Goal: Transaction & Acquisition: Purchase product/service

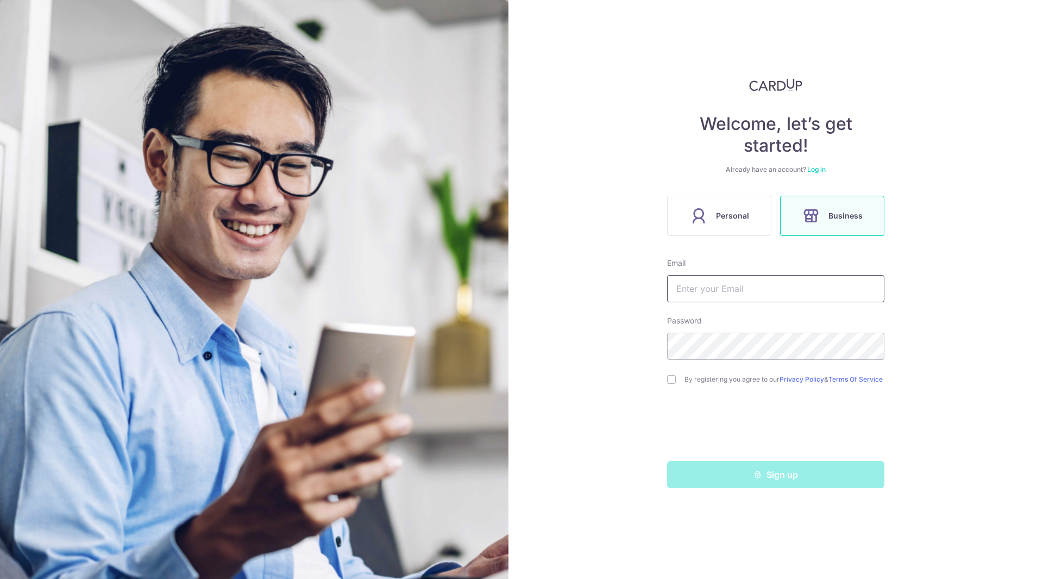
click at [735, 287] on input "text" at bounding box center [775, 288] width 217 height 27
type input "roger.lim.xl@gmail.com"
click at [672, 379] on input "checkbox" at bounding box center [671, 379] width 9 height 9
checkbox input "true"
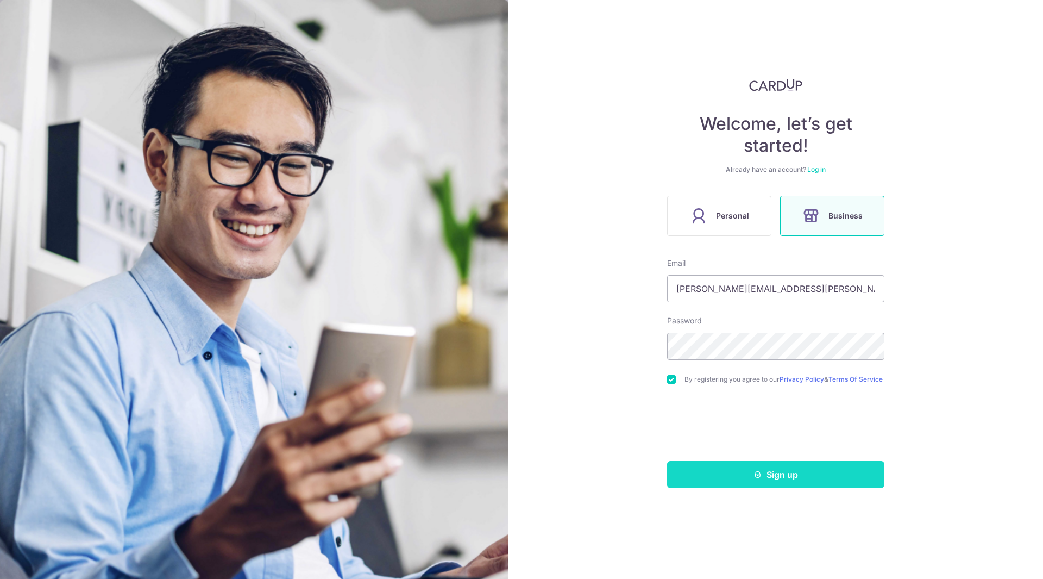
click at [735, 478] on button "Sign up" at bounding box center [775, 474] width 217 height 27
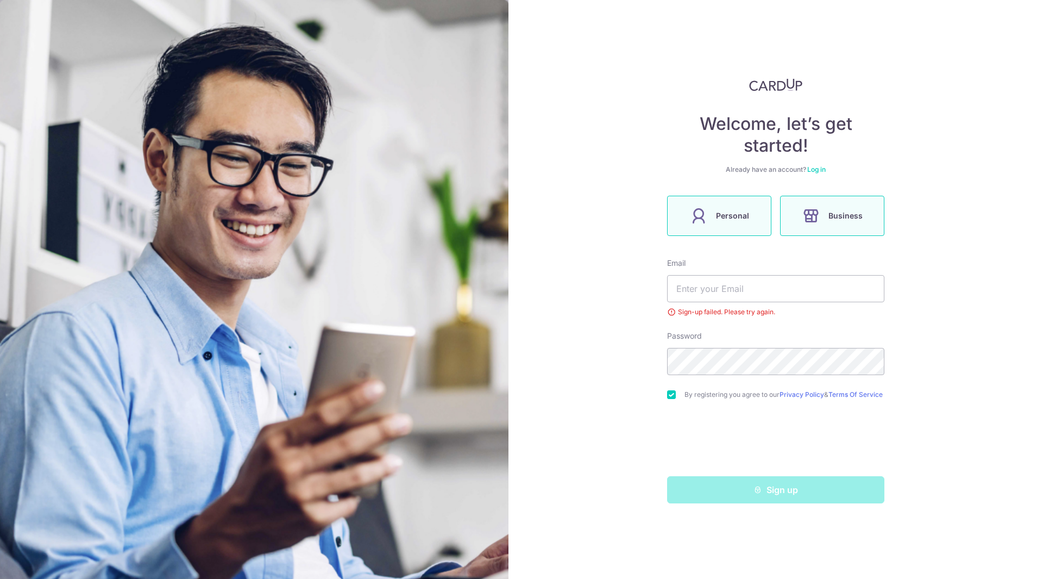
click at [707, 211] on icon at bounding box center [698, 215] width 17 height 17
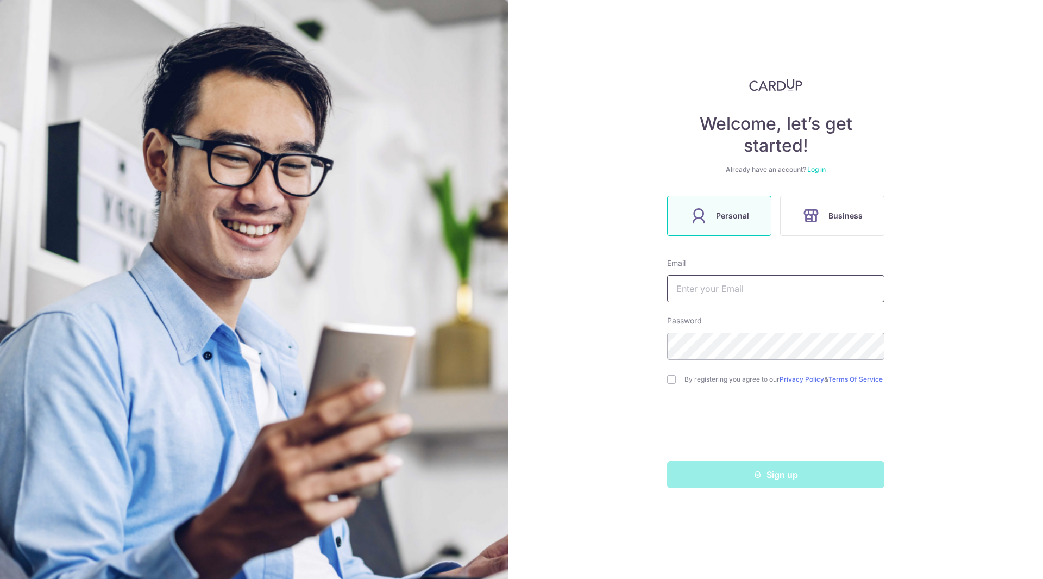
click at [763, 293] on input "text" at bounding box center [775, 288] width 217 height 27
type input "[PERSON_NAME][EMAIL_ADDRESS][PERSON_NAME][DOMAIN_NAME]"
click at [665, 380] on div "Welcome, let’s get started! Already have an account? Log in Personal Business E…" at bounding box center [775, 289] width 535 height 579
click at [670, 382] on input "checkbox" at bounding box center [671, 379] width 9 height 9
checkbox input "true"
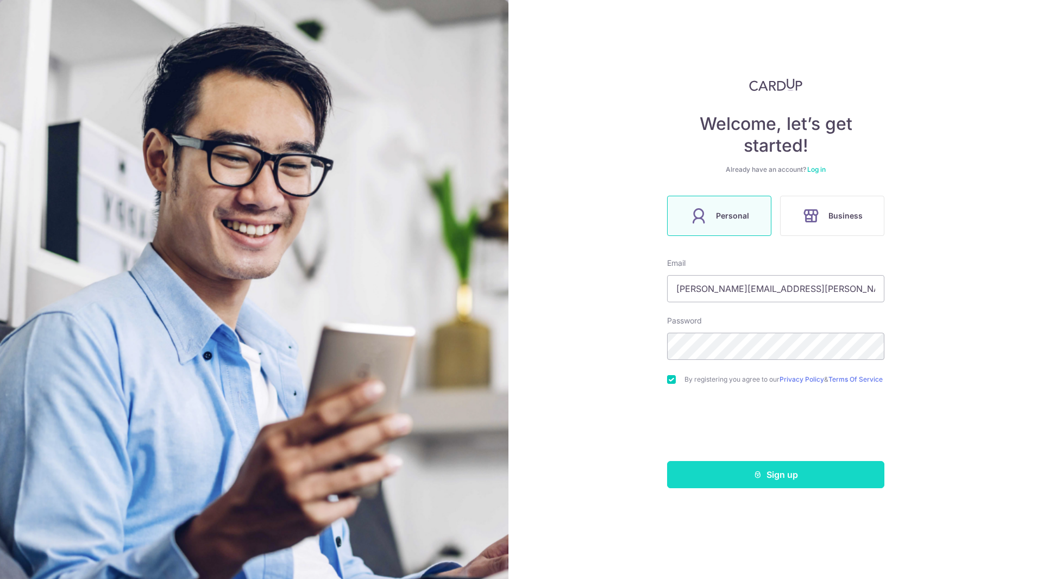
click at [737, 479] on button "Sign up" at bounding box center [775, 474] width 217 height 27
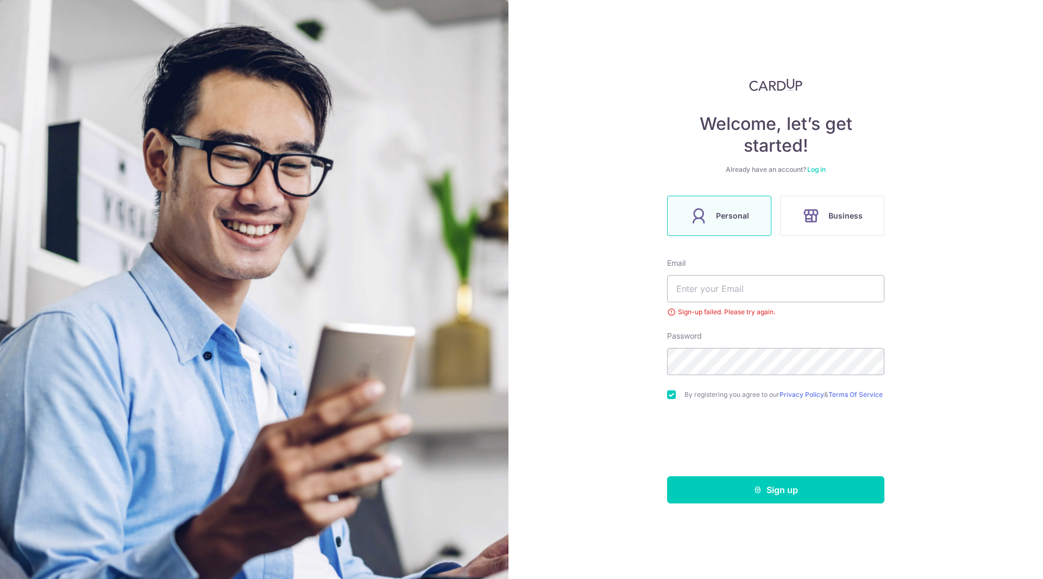
click at [816, 171] on link "Log in" at bounding box center [816, 169] width 18 height 8
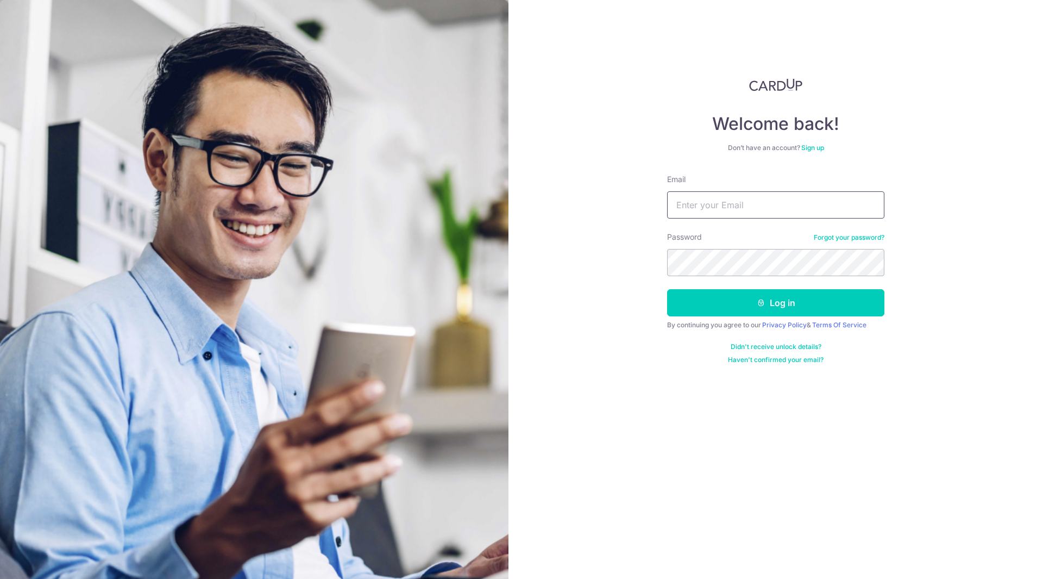
click at [757, 204] on input "Email" at bounding box center [775, 204] width 217 height 27
type input "[PERSON_NAME][EMAIL_ADDRESS][PERSON_NAME][DOMAIN_NAME]"
click at [841, 238] on link "Forgot your password?" at bounding box center [849, 237] width 71 height 9
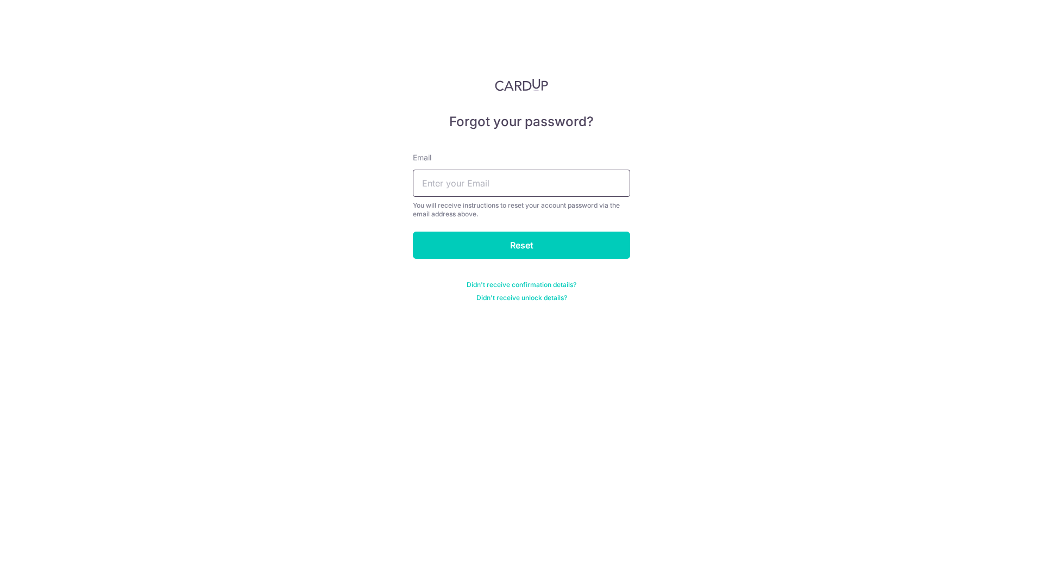
click at [522, 175] on input "text" at bounding box center [521, 182] width 217 height 27
type input "[PERSON_NAME][EMAIL_ADDRESS][PERSON_NAME][DOMAIN_NAME]"
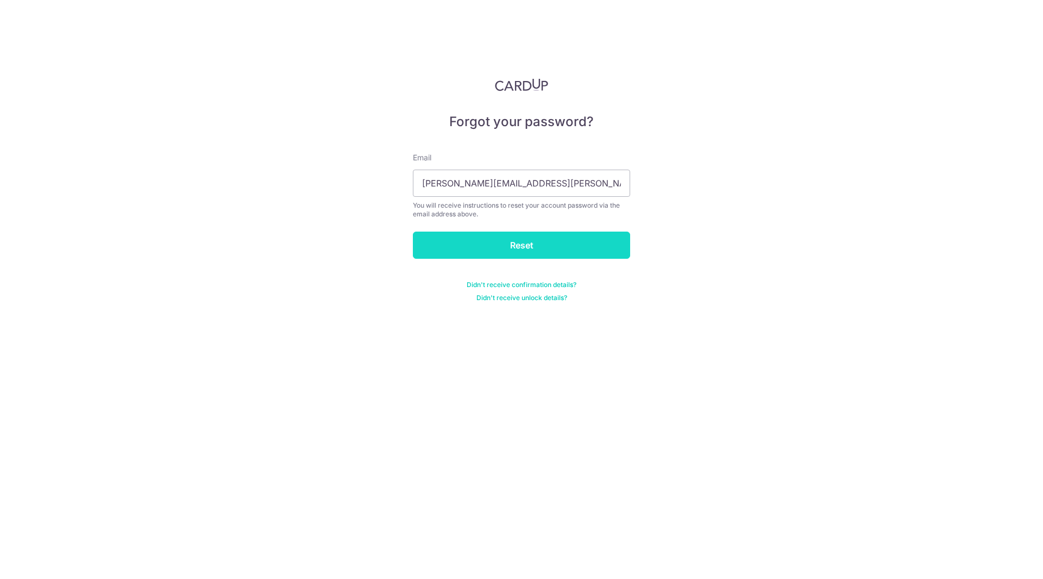
click at [500, 246] on input "Reset" at bounding box center [521, 244] width 217 height 27
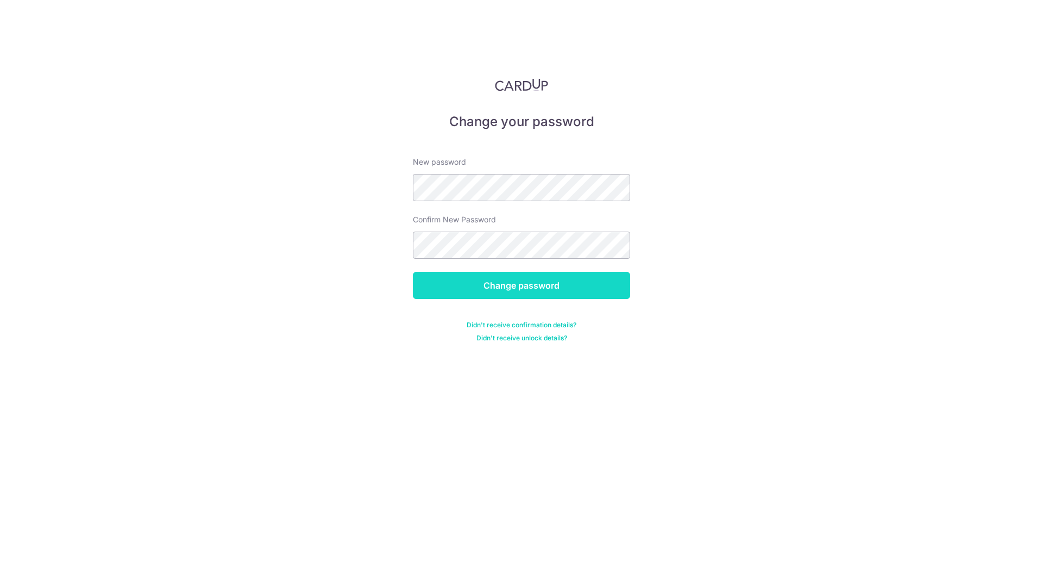
click at [489, 276] on input "Change password" at bounding box center [521, 285] width 217 height 27
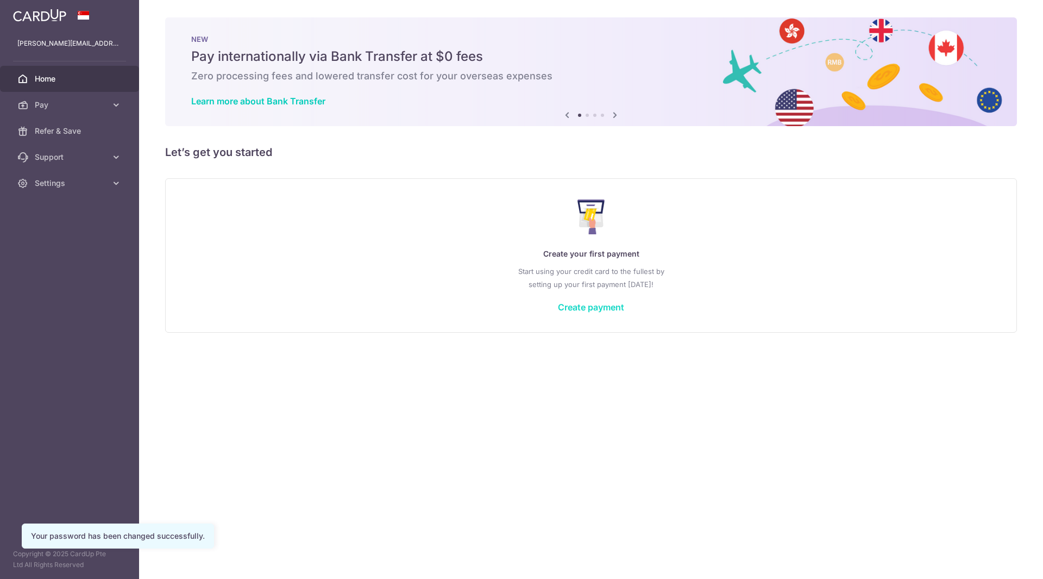
click at [585, 307] on link "Create payment" at bounding box center [591, 306] width 66 height 11
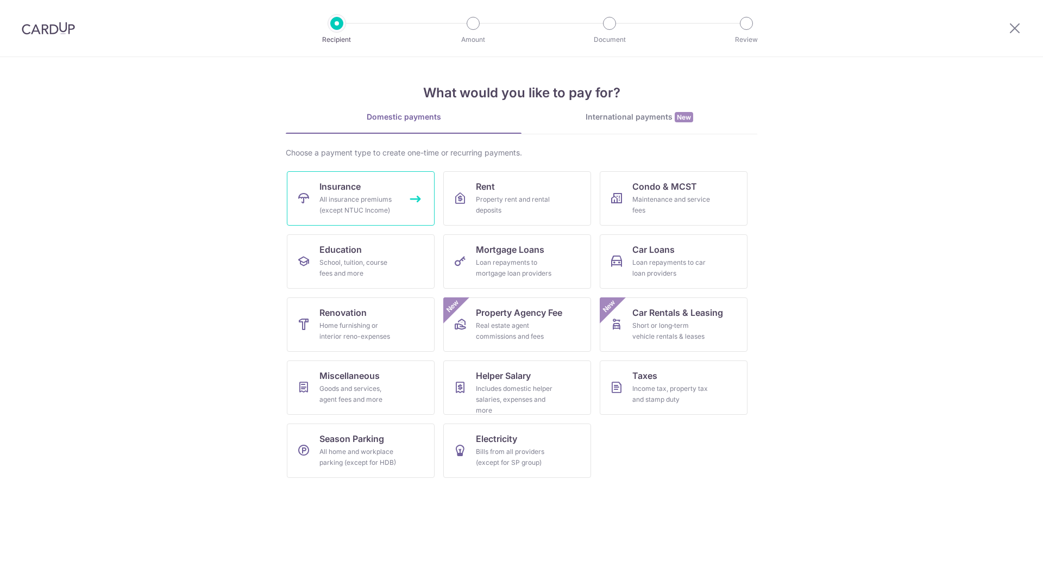
click at [356, 206] on div "All insurance premiums (except NTUC Income)" at bounding box center [358, 205] width 78 height 22
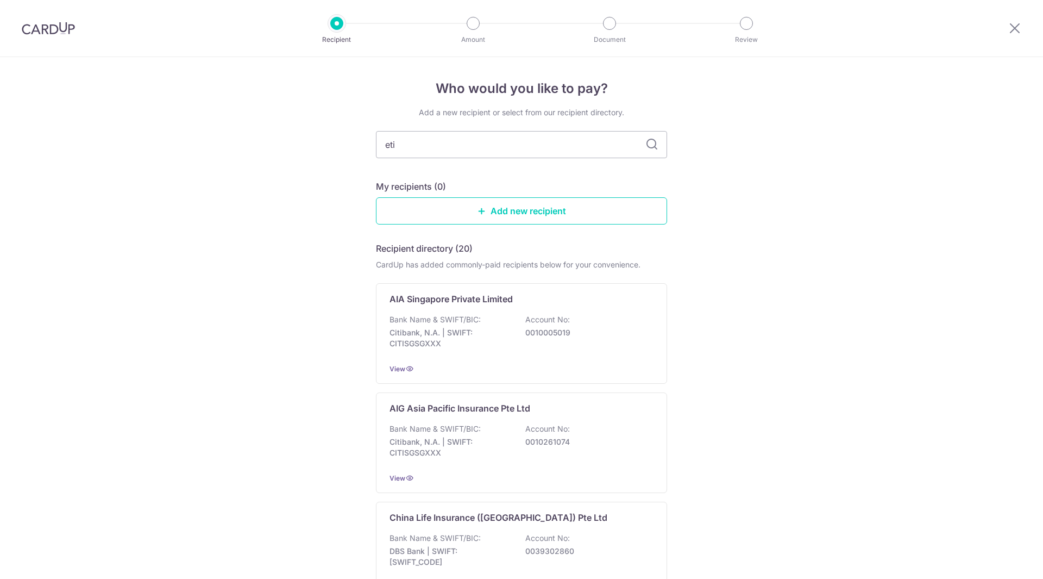
type input "etiq"
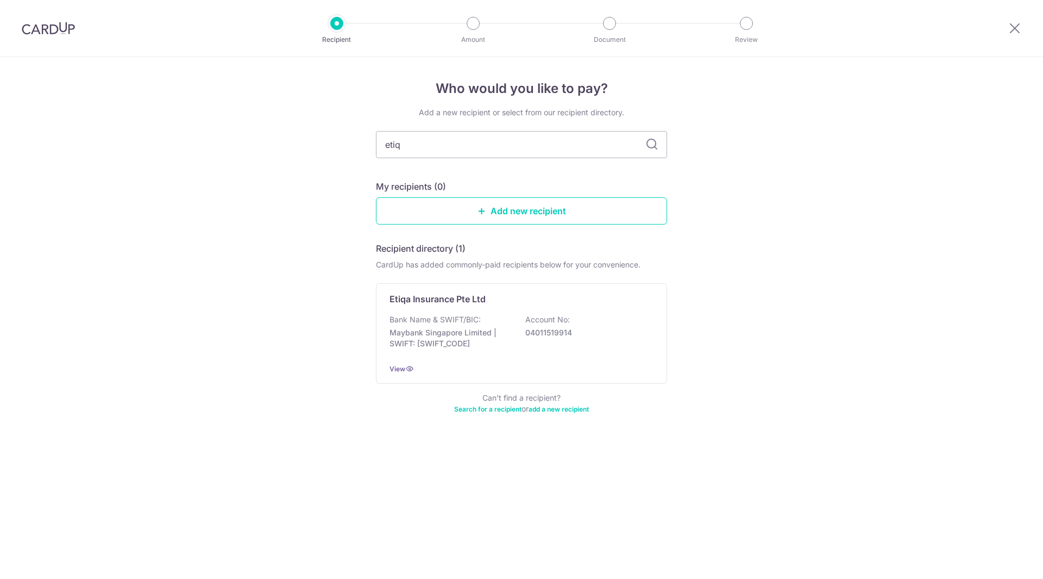
drag, startPoint x: 413, startPoint y: 146, endPoint x: 240, endPoint y: 121, distance: 175.7
click at [240, 121] on div "Who would you like to pay? Add a new recipient or select from our recipient dir…" at bounding box center [521, 318] width 1043 height 522
type input "hong leong"
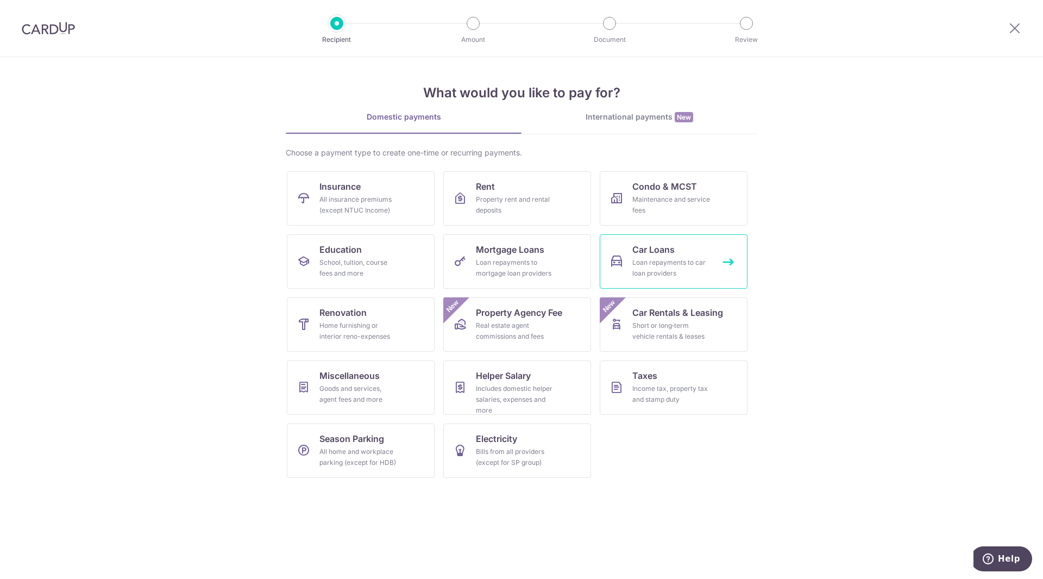
click at [646, 267] on div "Loan repayments to car loan providers" at bounding box center [671, 268] width 78 height 22
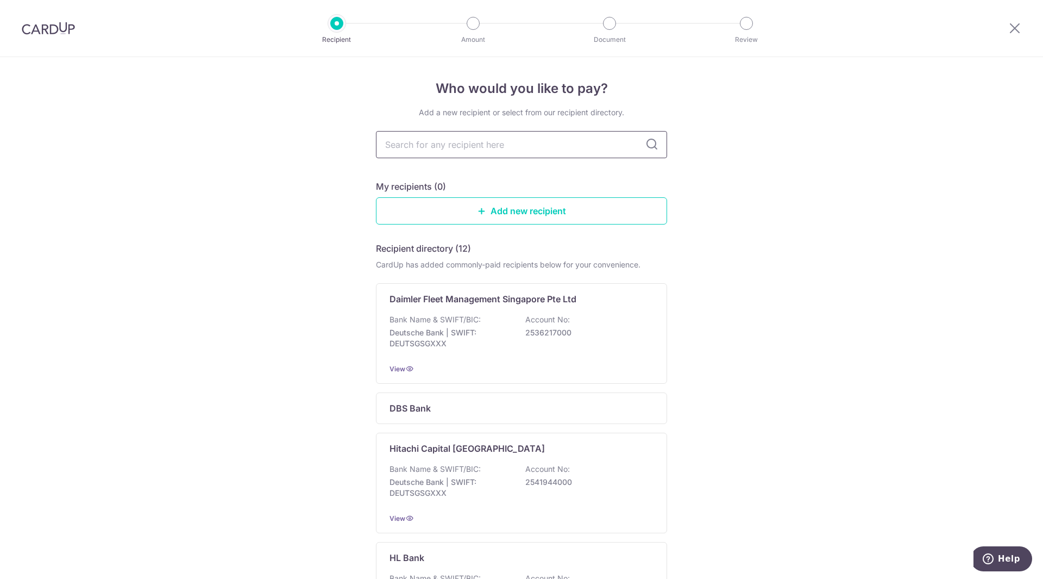
type input "h"
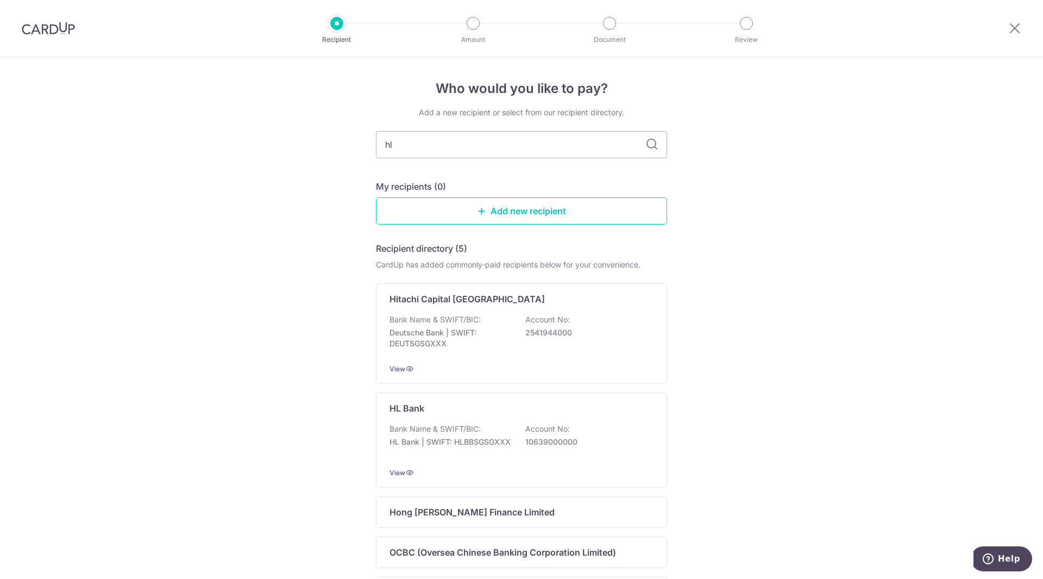
type input "hl"
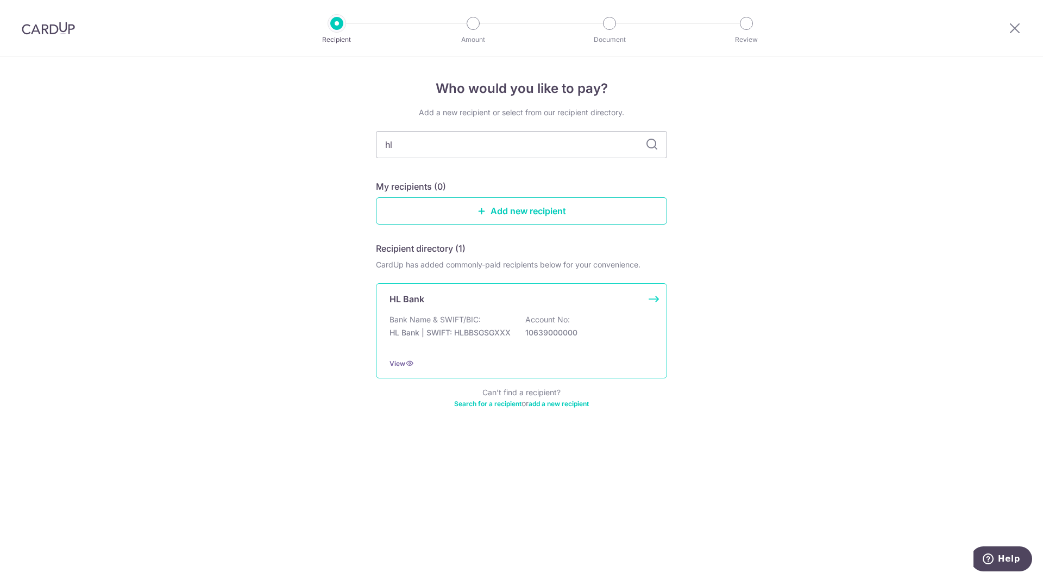
click at [485, 312] on div "HL Bank Bank Name & SWIFT/BIC: HL Bank | SWIFT: HLBBSGSGXXX Account No: 1063900…" at bounding box center [521, 330] width 291 height 95
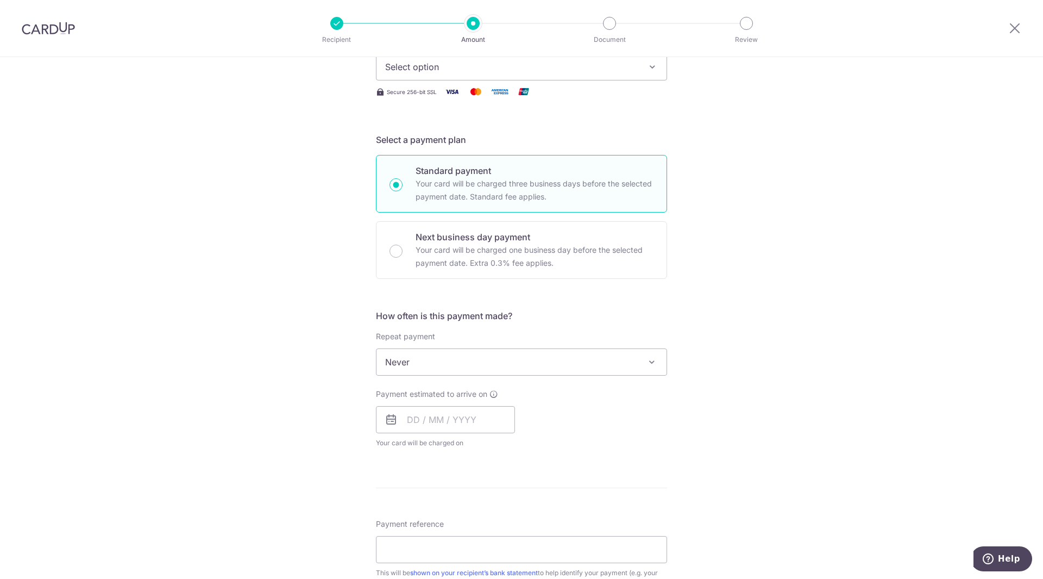
scroll to position [173, 0]
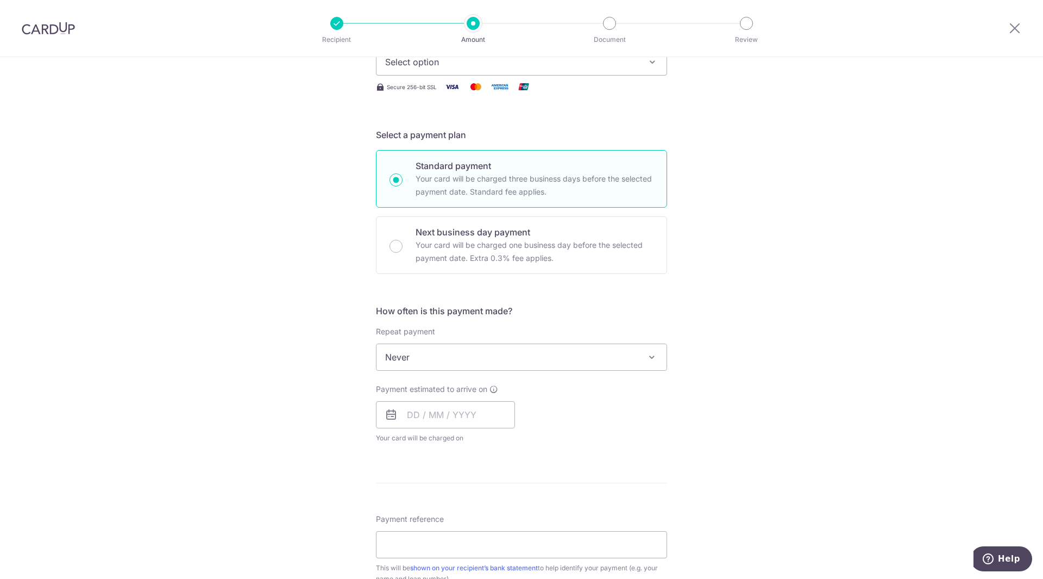
click at [622, 367] on span "Never" at bounding box center [521, 357] width 290 height 26
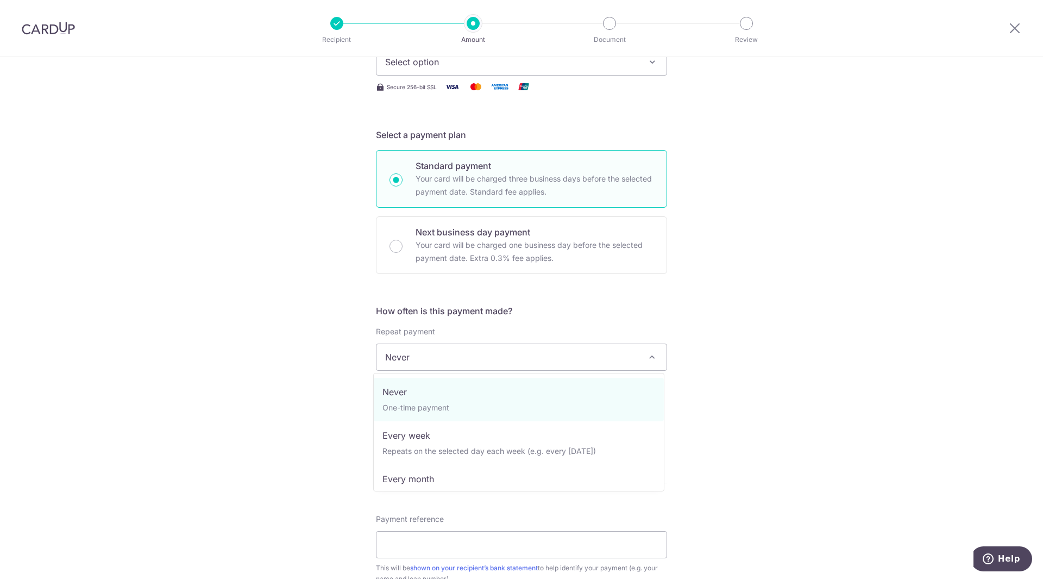
click at [751, 298] on div "Tell us more about your payment Enter payment amount SGD Select Card Select opt…" at bounding box center [521, 375] width 1043 height 983
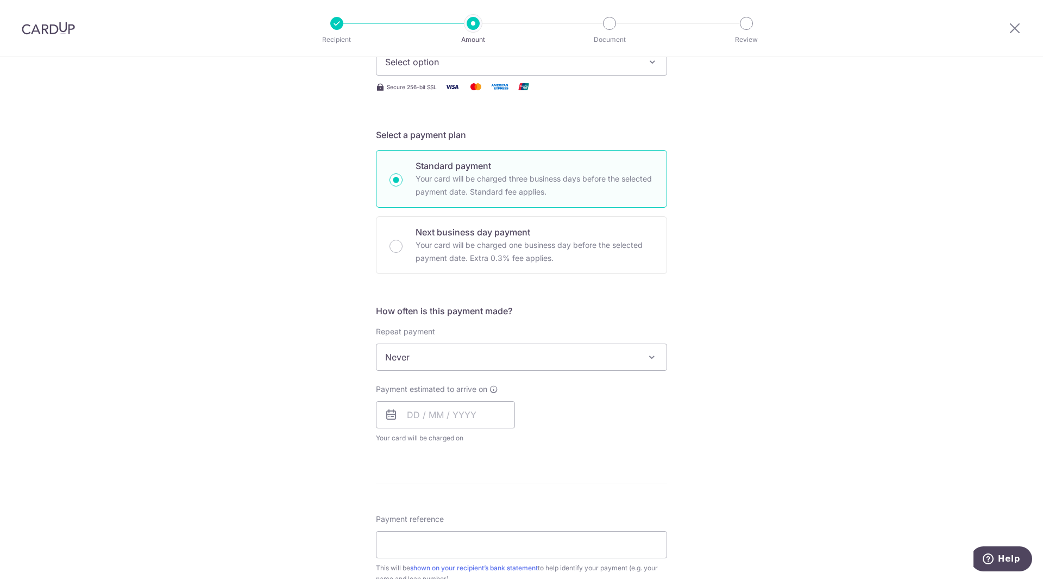
click at [613, 343] on div "Repeat payment Never Every week Every month Every quarter Every half a year Nev…" at bounding box center [521, 348] width 291 height 45
click at [604, 362] on span "Never" at bounding box center [521, 357] width 290 height 26
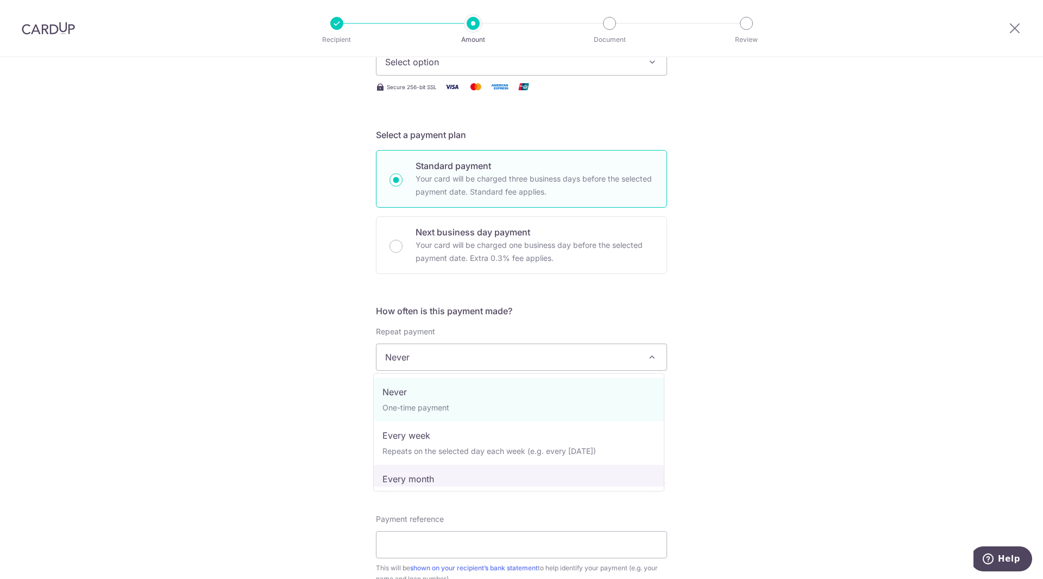
drag, startPoint x: 580, startPoint y: 463, endPoint x: 576, endPoint y: 474, distance: 12.0
select select "3"
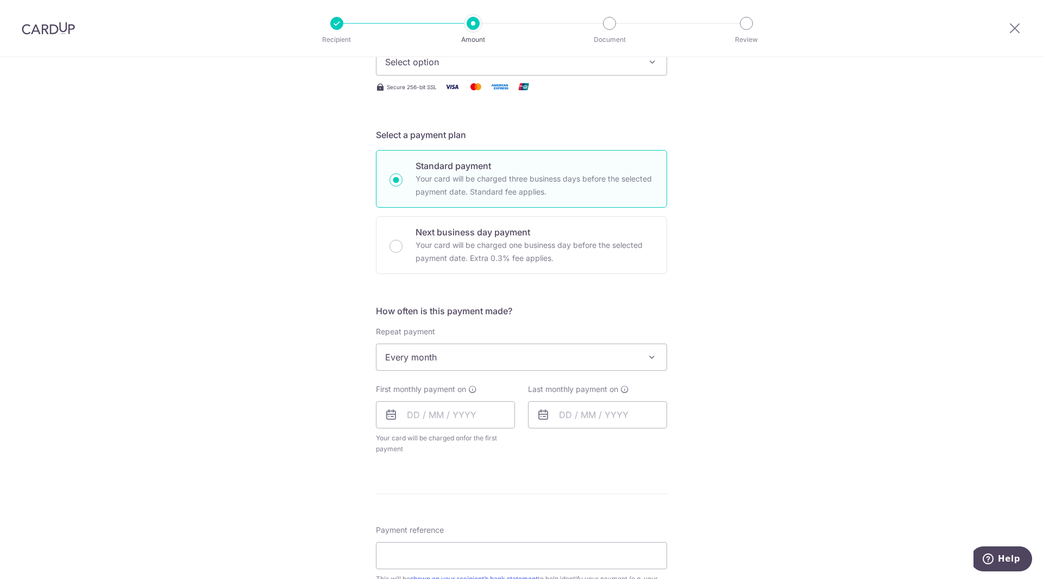
click at [576, 474] on form "Enter payment amount SGD Select Card Select option Add credit card Secure 256-b…" at bounding box center [521, 390] width 291 height 871
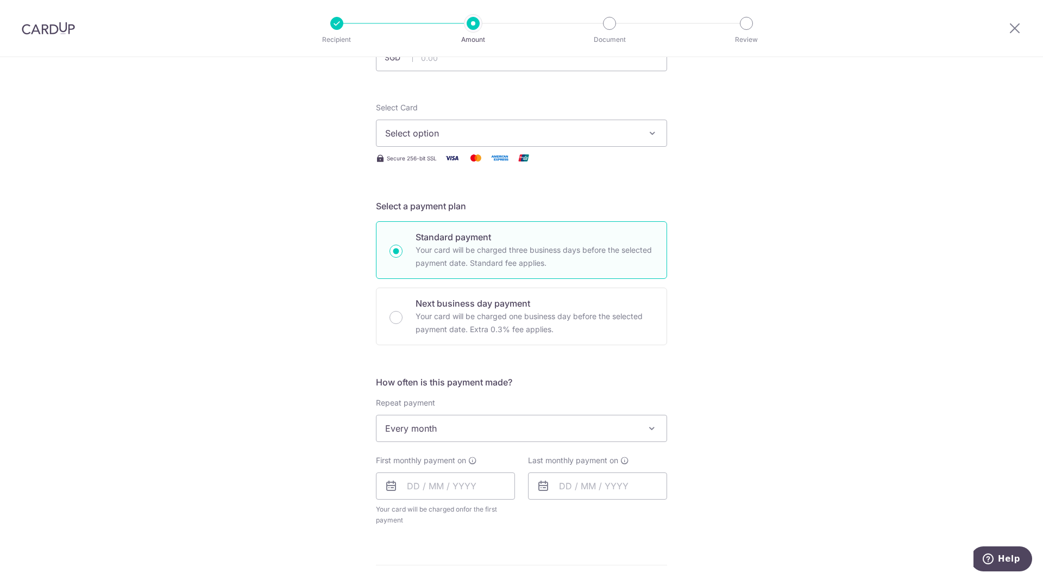
scroll to position [0, 0]
